Goal: Information Seeking & Learning: Check status

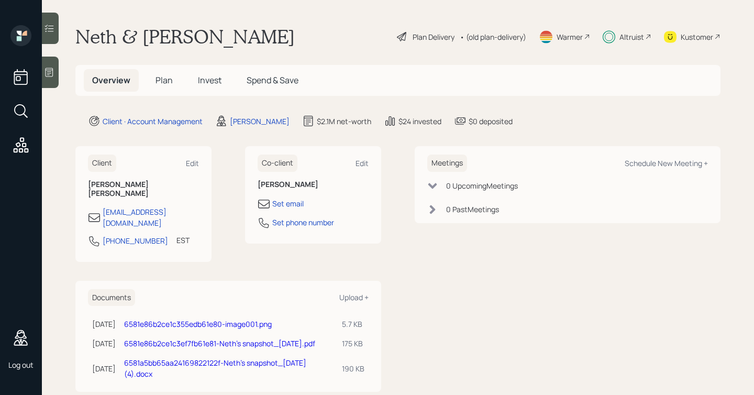
click at [211, 84] on span "Invest" at bounding box center [210, 80] width 24 height 12
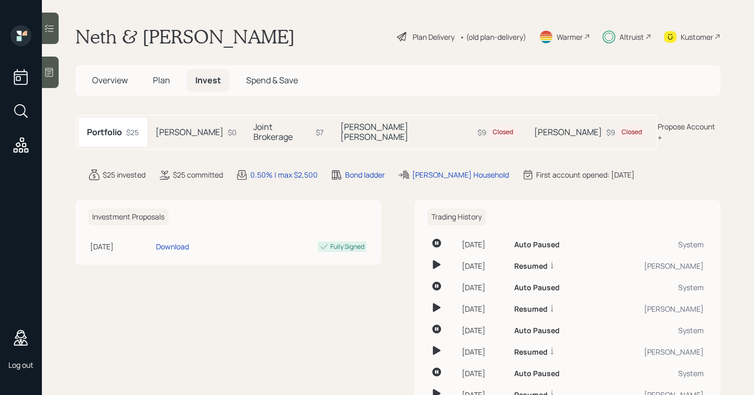
click at [358, 128] on h5 "[PERSON_NAME] [PERSON_NAME]" at bounding box center [408, 132] width 134 height 20
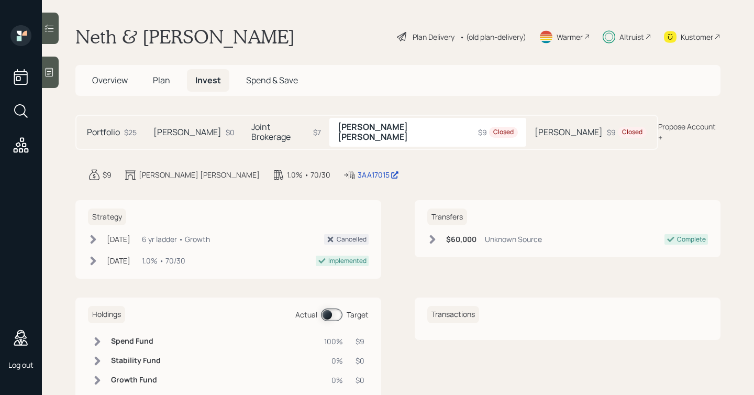
click at [535, 128] on h5 "[PERSON_NAME]" at bounding box center [569, 132] width 68 height 10
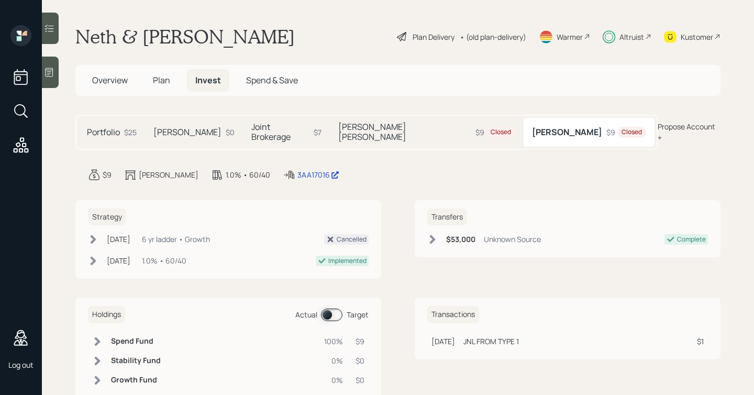
click at [370, 130] on h5 "[PERSON_NAME] [PERSON_NAME]" at bounding box center [405, 132] width 134 height 20
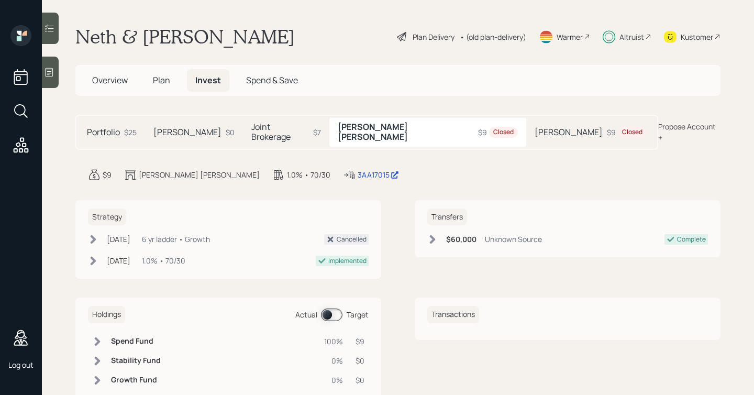
click at [535, 127] on h5 "[PERSON_NAME]" at bounding box center [569, 132] width 68 height 10
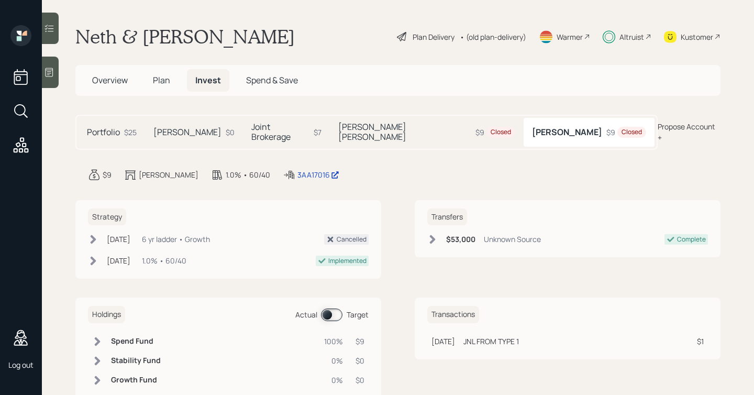
click at [476, 127] on div "$9 Closed" at bounding box center [496, 132] width 40 height 11
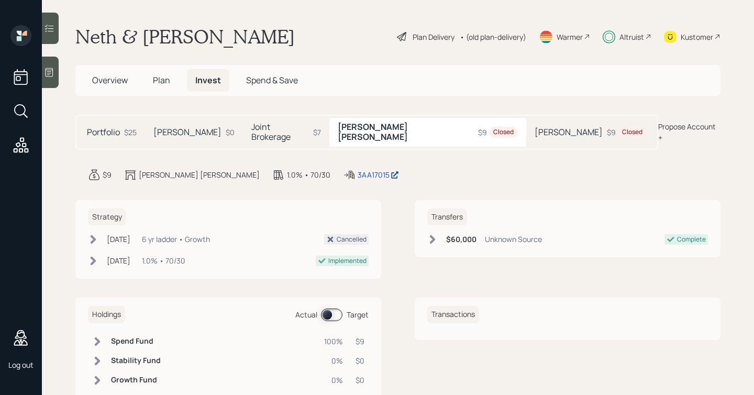
click at [457, 108] on main "Neth & [PERSON_NAME] Plan Delivery • (old plan-delivery) Warmer Altruist Kustom…" at bounding box center [398, 197] width 713 height 395
click at [94, 235] on icon at bounding box center [94, 239] width 6 height 9
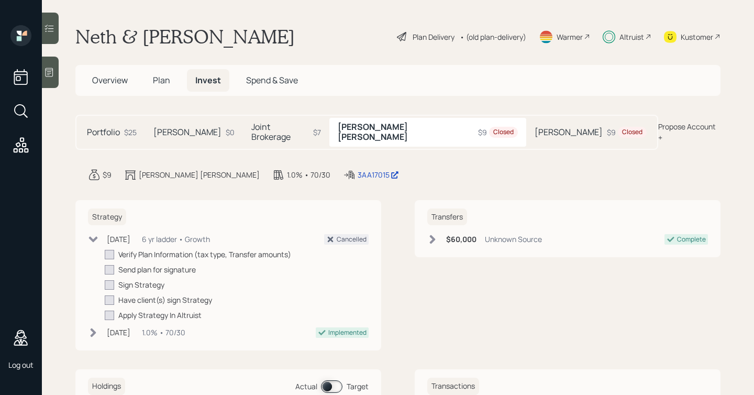
click at [92, 234] on icon at bounding box center [93, 239] width 10 height 10
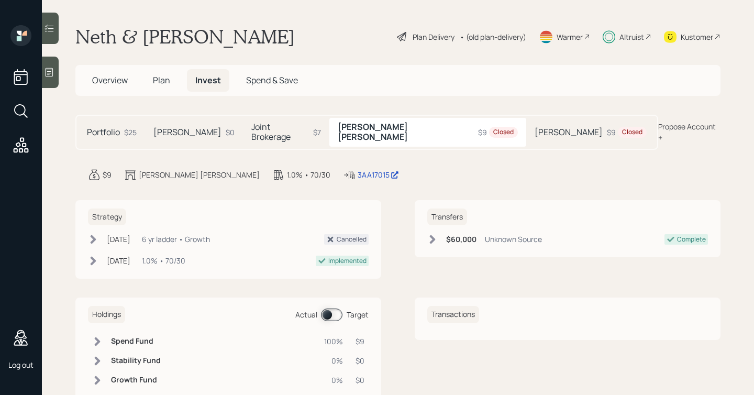
click at [434, 234] on icon at bounding box center [433, 239] width 10 height 10
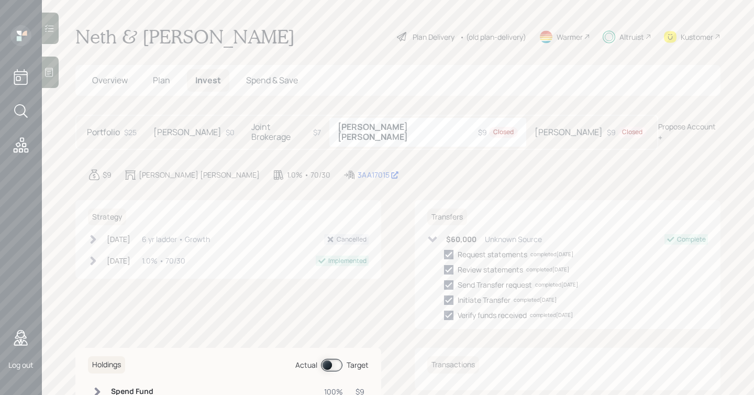
click at [434, 234] on icon at bounding box center [433, 239] width 10 height 10
